Goal: Task Accomplishment & Management: Use online tool/utility

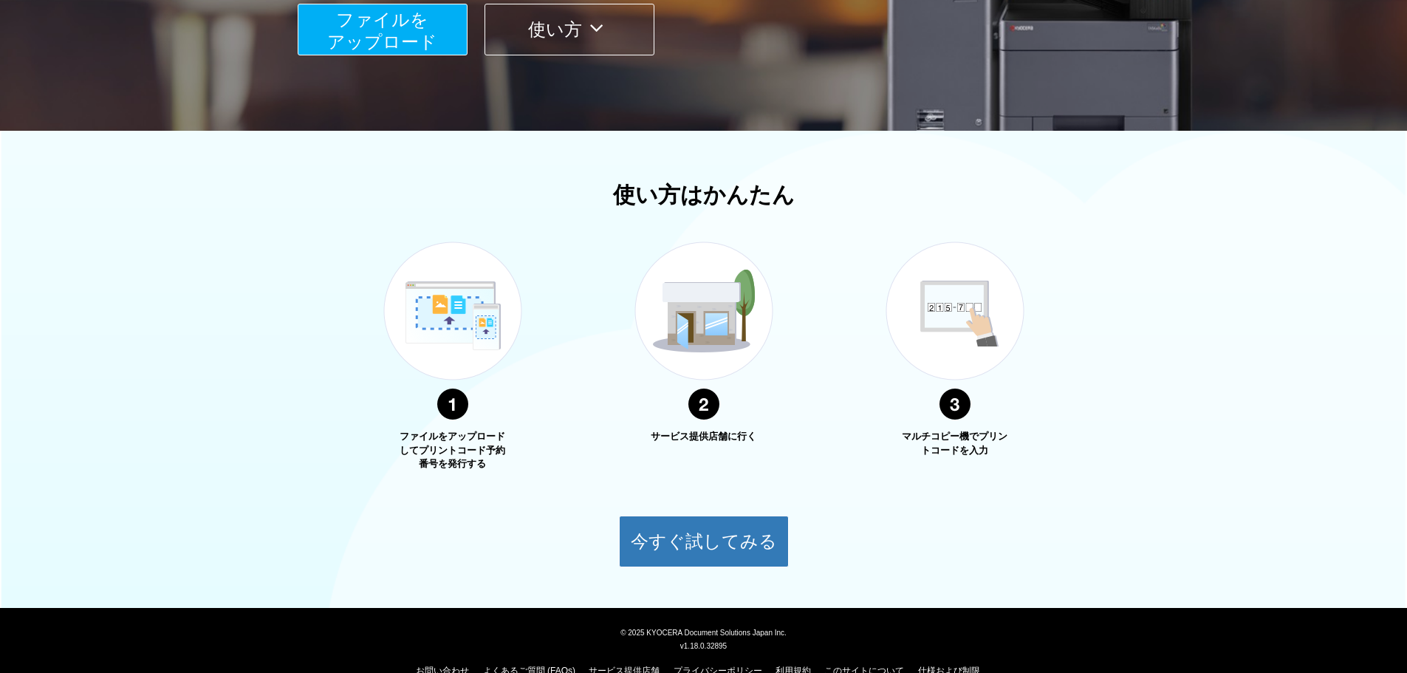
scroll to position [369, 0]
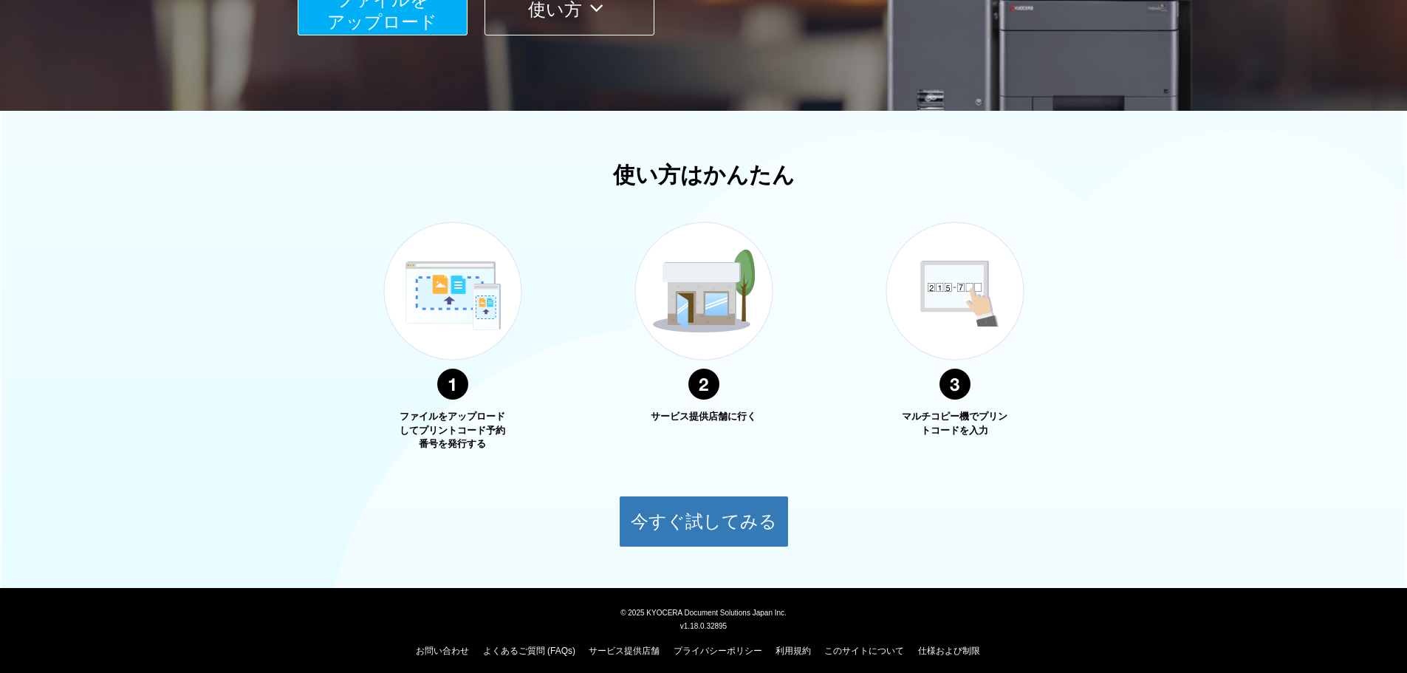
click at [718, 416] on p "サービス提供店舗に行く" at bounding box center [703, 417] width 111 height 14
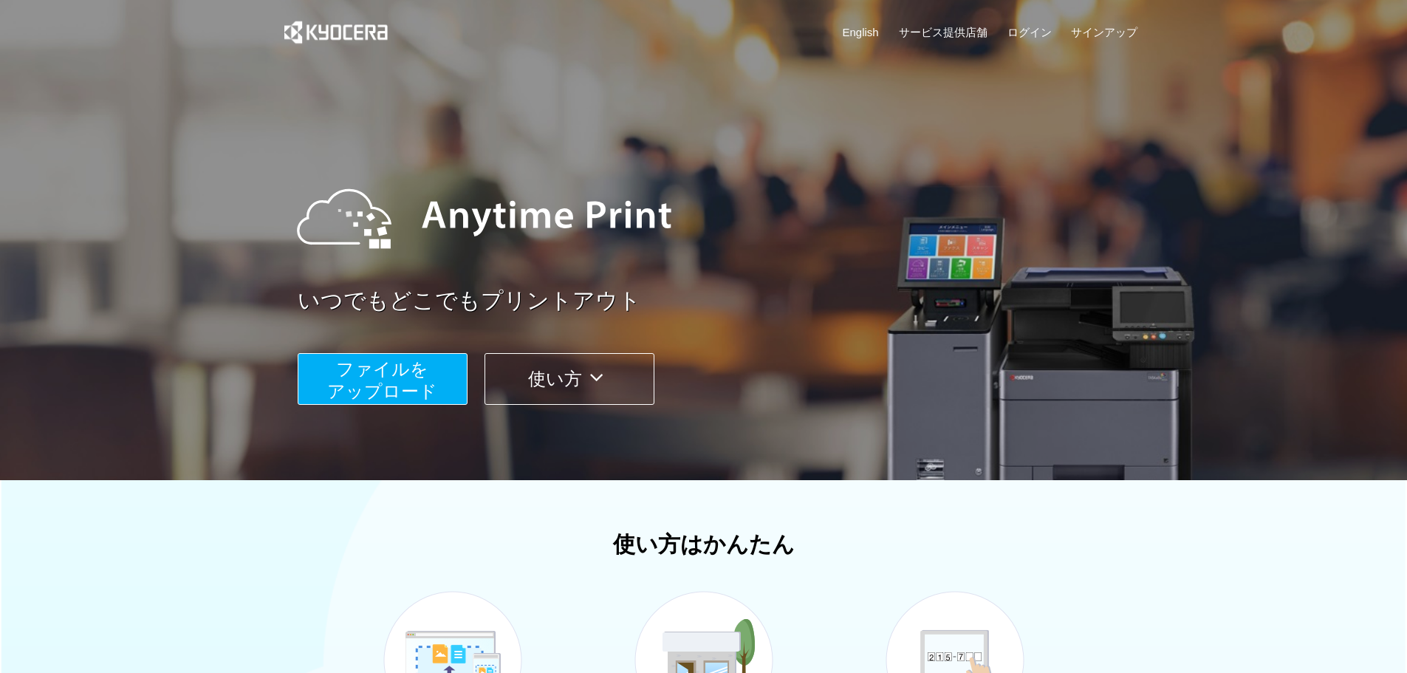
click at [427, 388] on span "ファイルを ​​アップロード" at bounding box center [382, 380] width 110 height 42
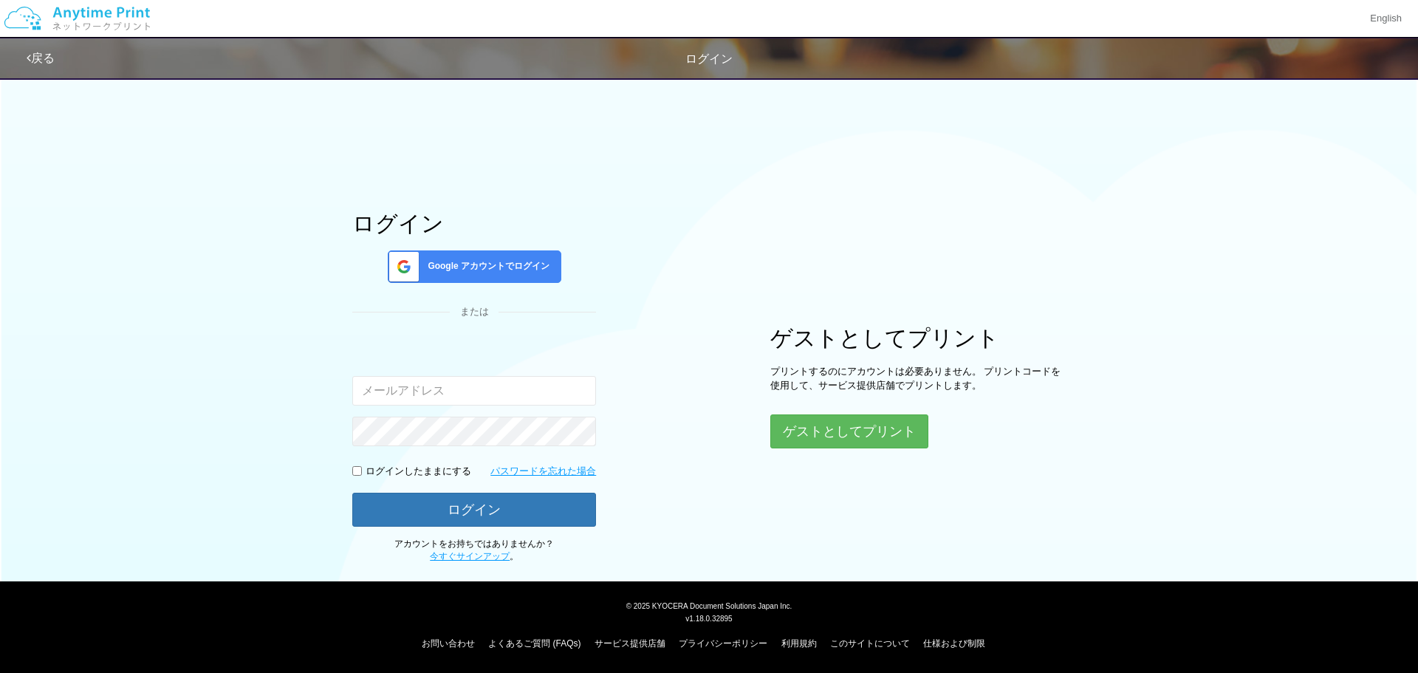
click at [540, 267] on span "Google アカウントでログイン" at bounding box center [486, 266] width 128 height 13
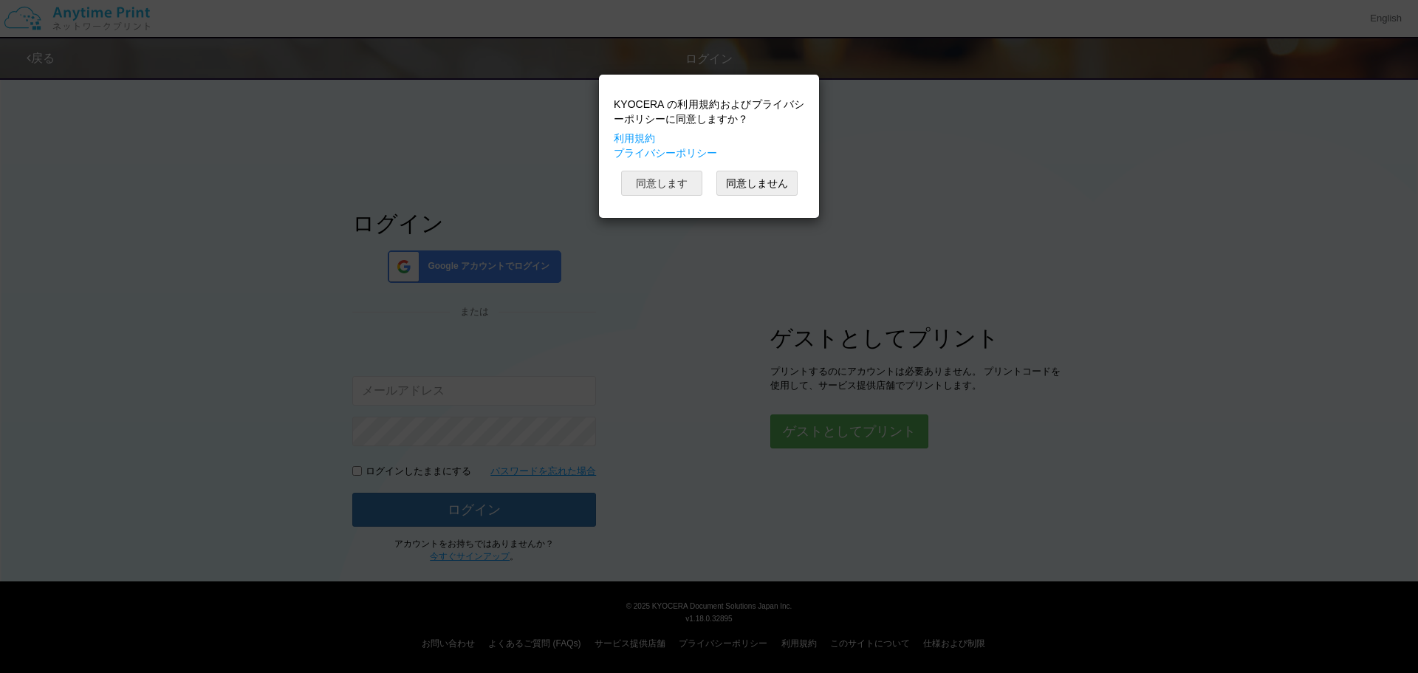
click at [665, 177] on button "同意します" at bounding box center [661, 183] width 81 height 25
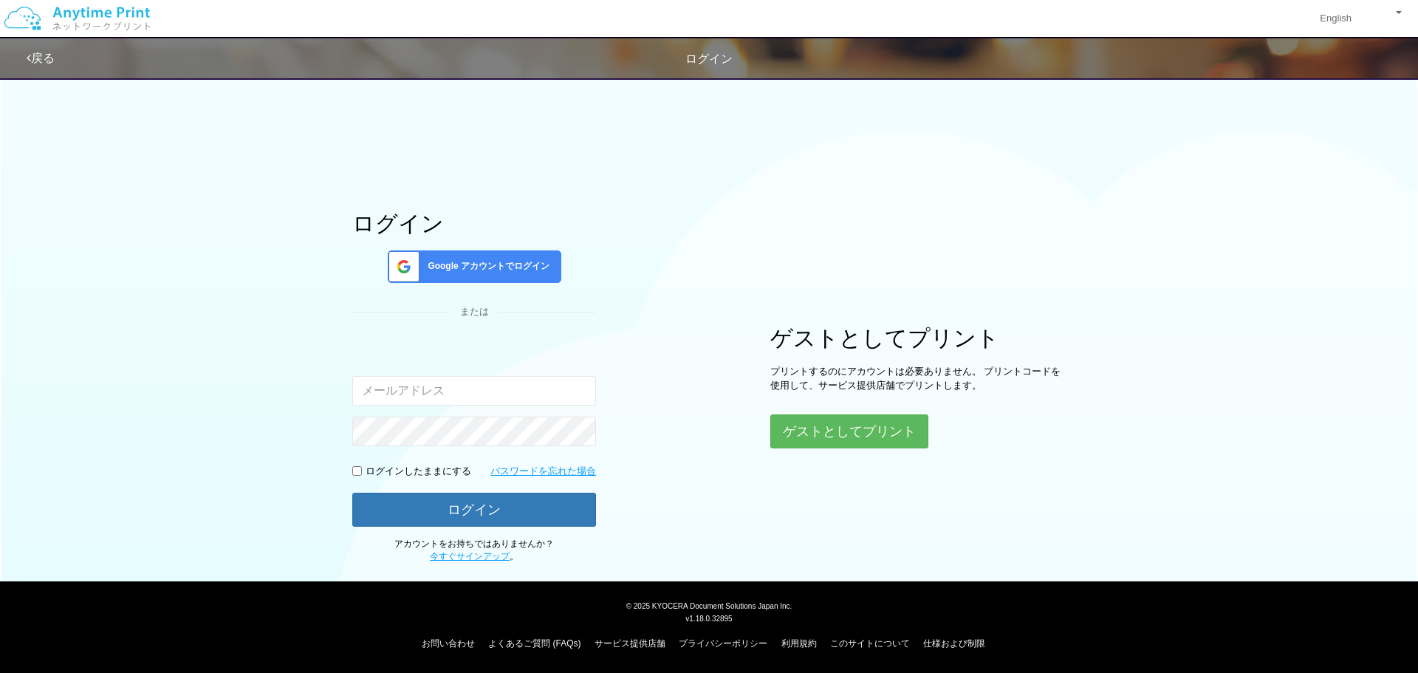
click at [497, 414] on div "入力されたメールアドレスまたはパスワードが正しくありません。" at bounding box center [474, 393] width 244 height 105
click at [507, 396] on input "email" at bounding box center [474, 391] width 244 height 30
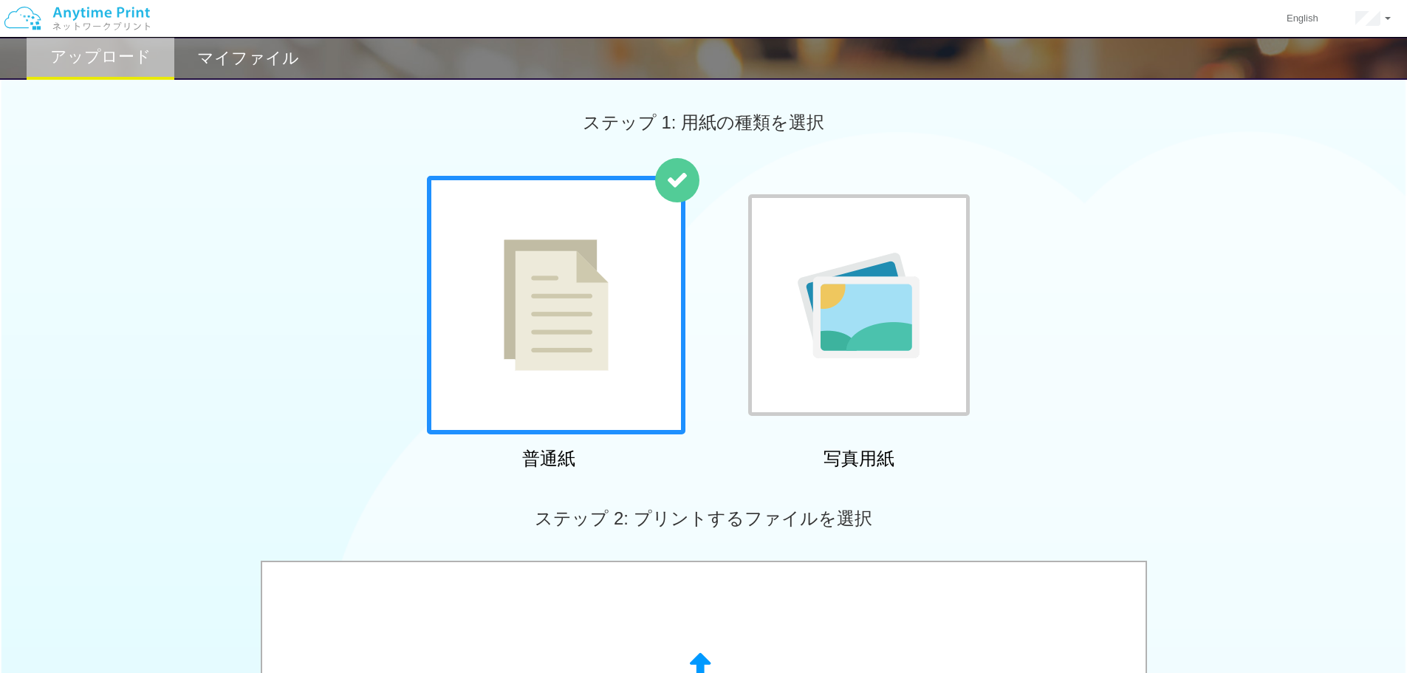
click at [547, 354] on img at bounding box center [556, 304] width 105 height 131
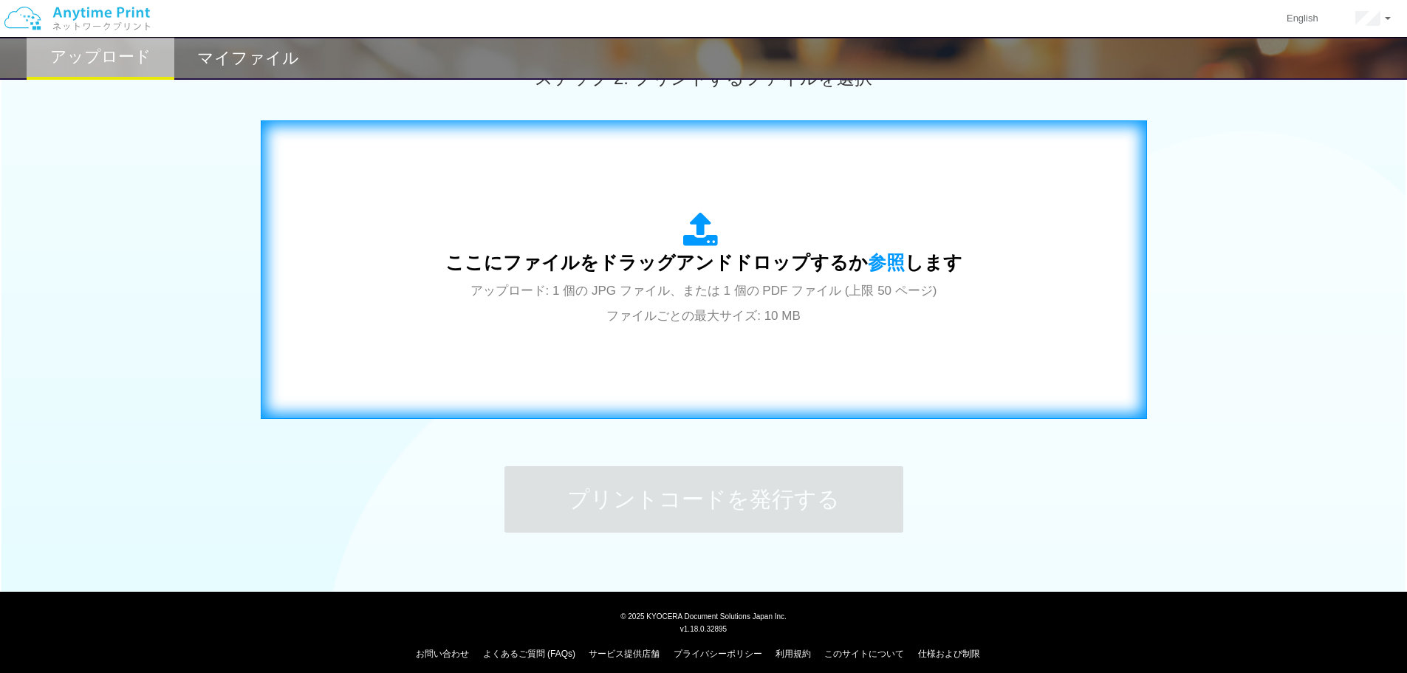
scroll to position [443, 0]
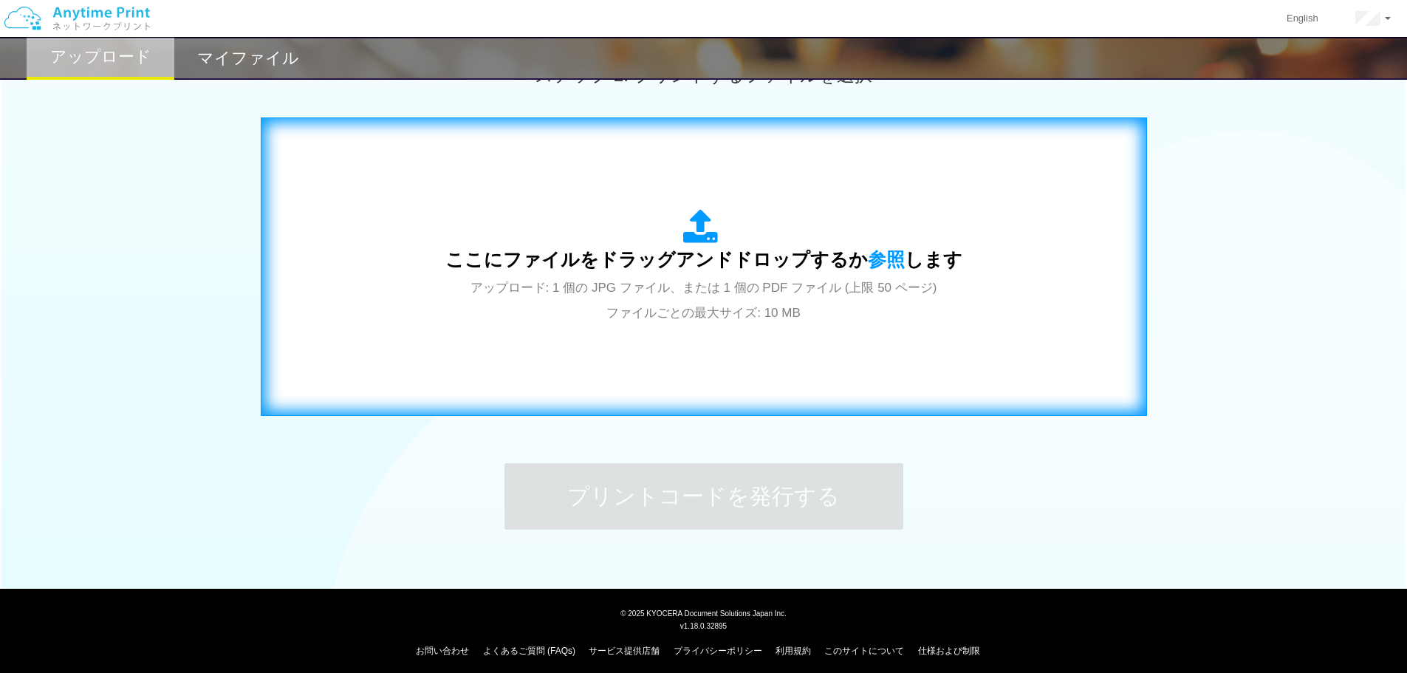
click at [698, 308] on span "アップロード: 1 個の JPG ファイル、または 1 個の PDF ファイル (上限 50 ページ) ファイルごとの最大サイズ: 10 MB" at bounding box center [703, 300] width 467 height 39
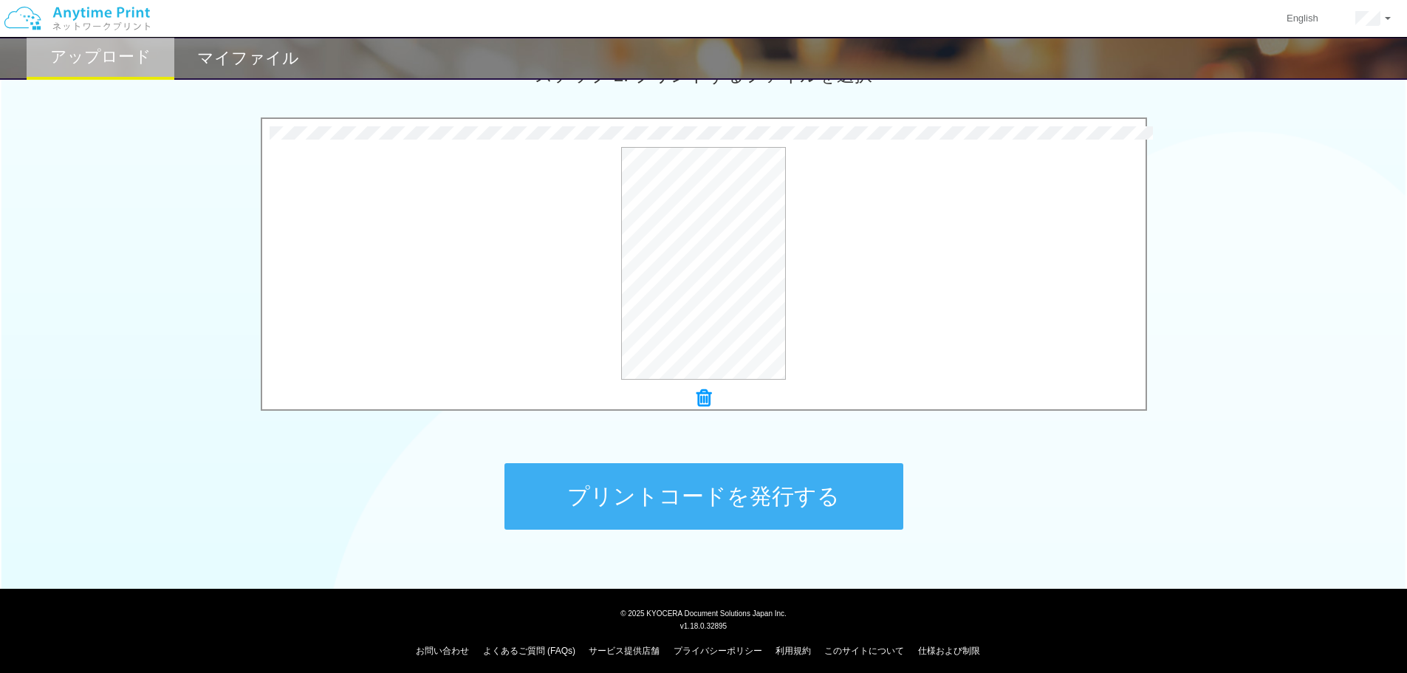
click at [574, 480] on button "プリントコードを発行する" at bounding box center [703, 496] width 399 height 66
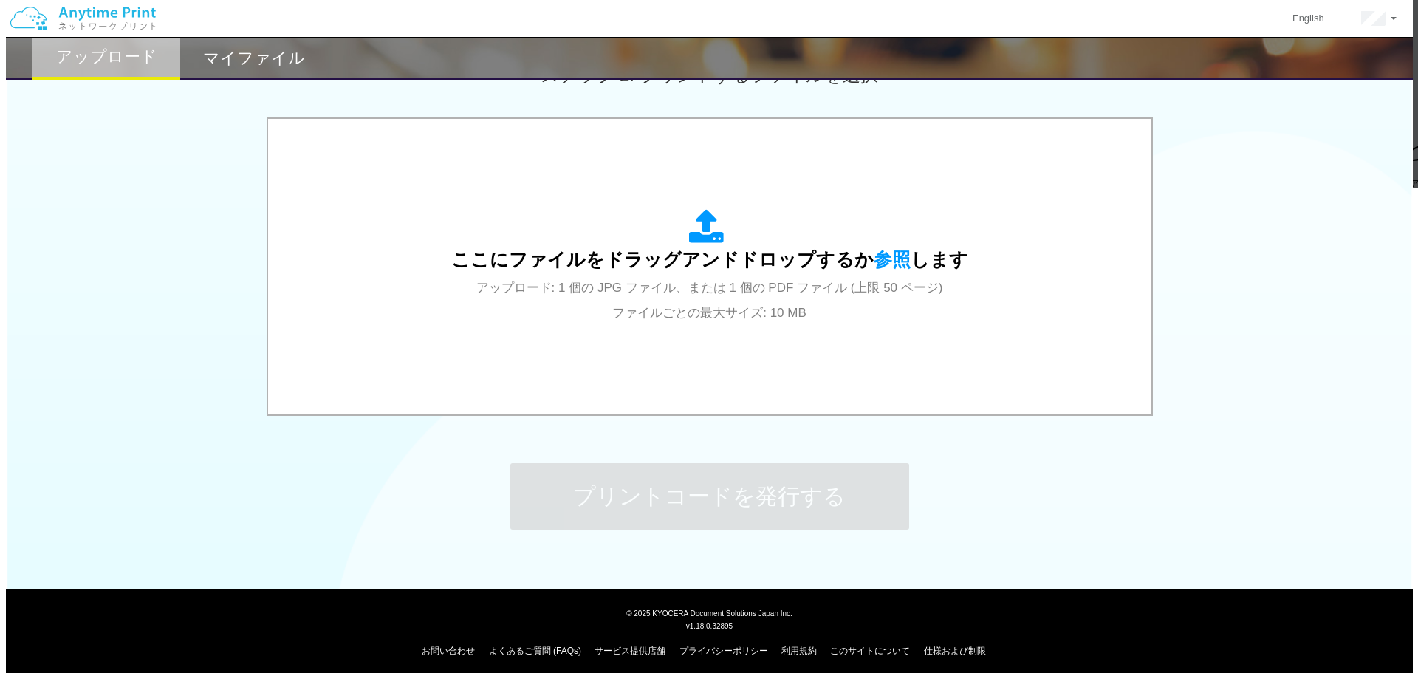
scroll to position [0, 0]
